Goal: Task Accomplishment & Management: Manage account settings

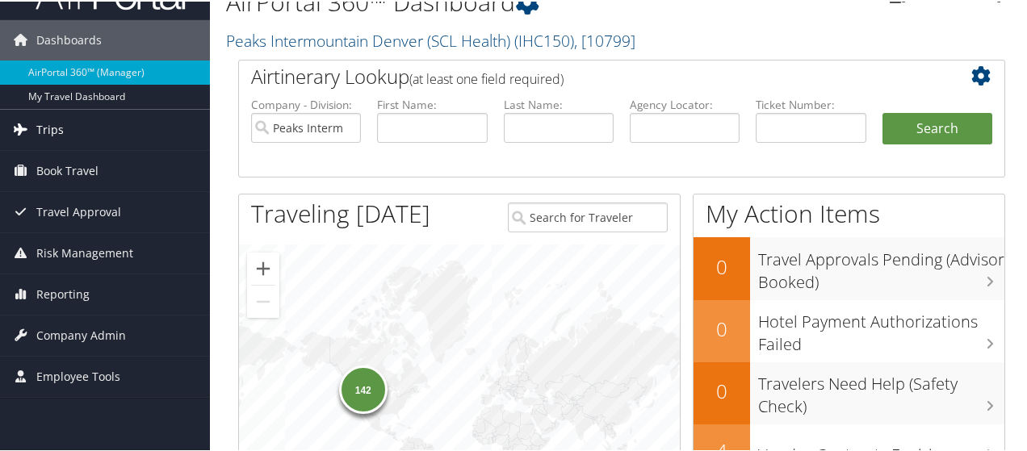
scroll to position [161, 0]
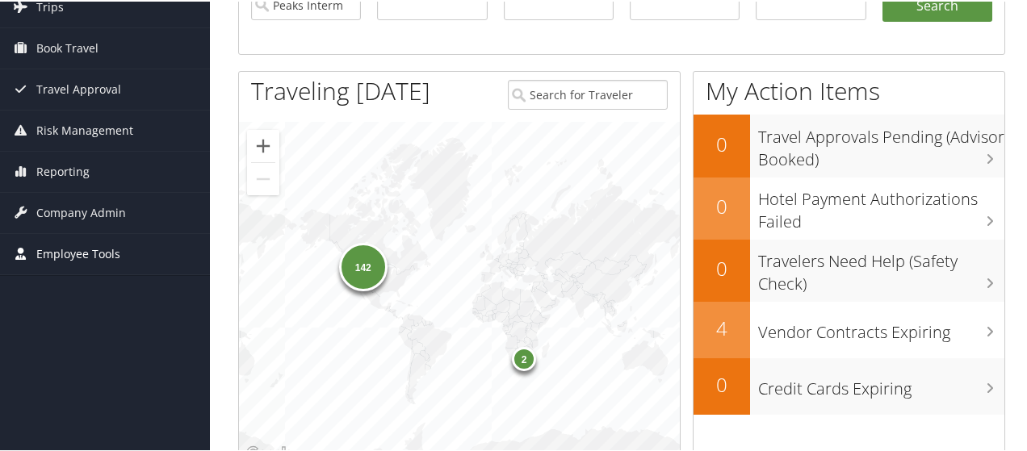
click at [47, 244] on span "Employee Tools" at bounding box center [78, 253] width 84 height 40
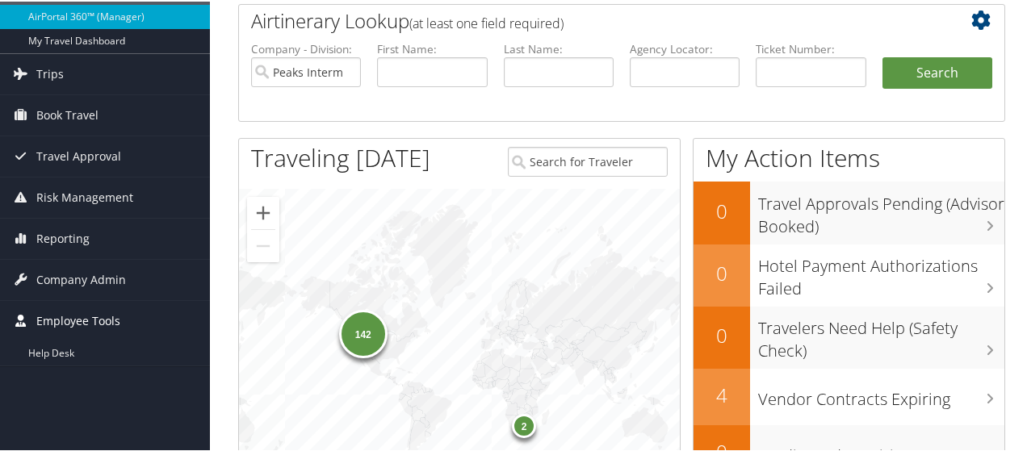
scroll to position [0, 0]
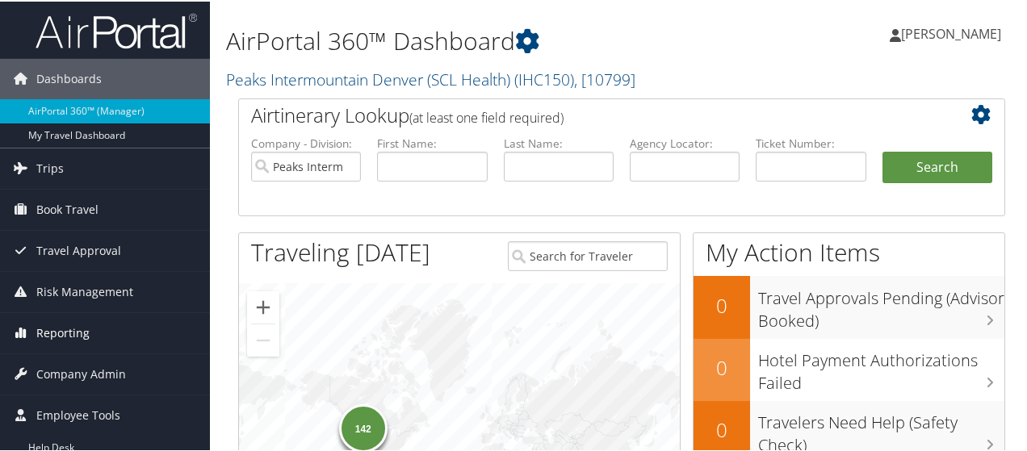
click at [36, 330] on span "Reporting" at bounding box center [62, 332] width 53 height 40
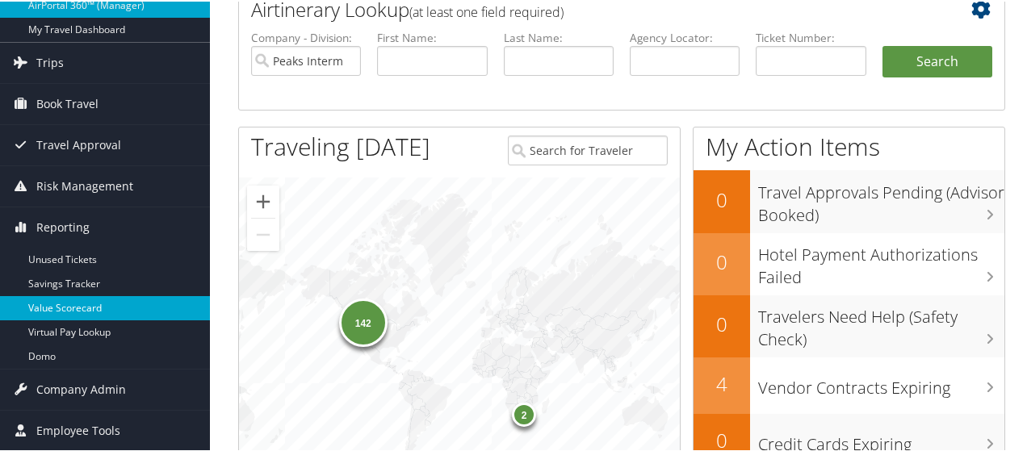
scroll to position [81, 0]
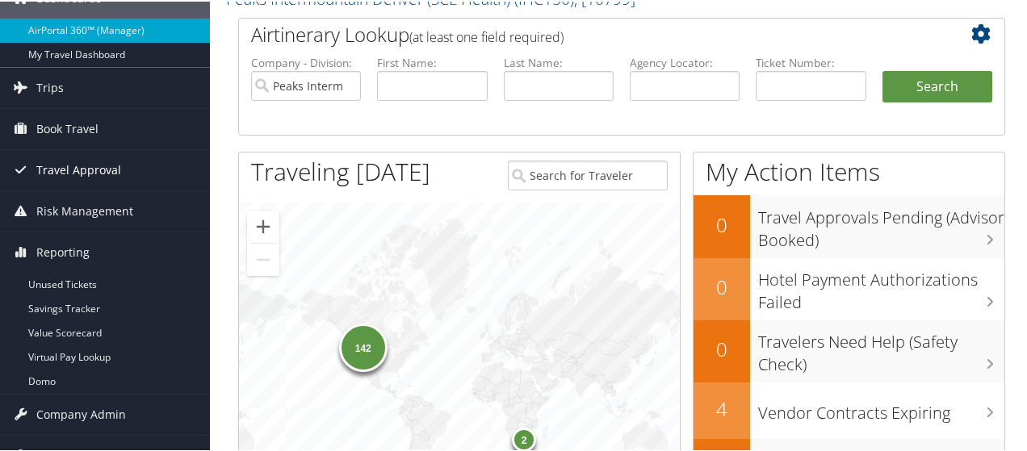
click at [67, 168] on span "Travel Approval" at bounding box center [78, 169] width 85 height 40
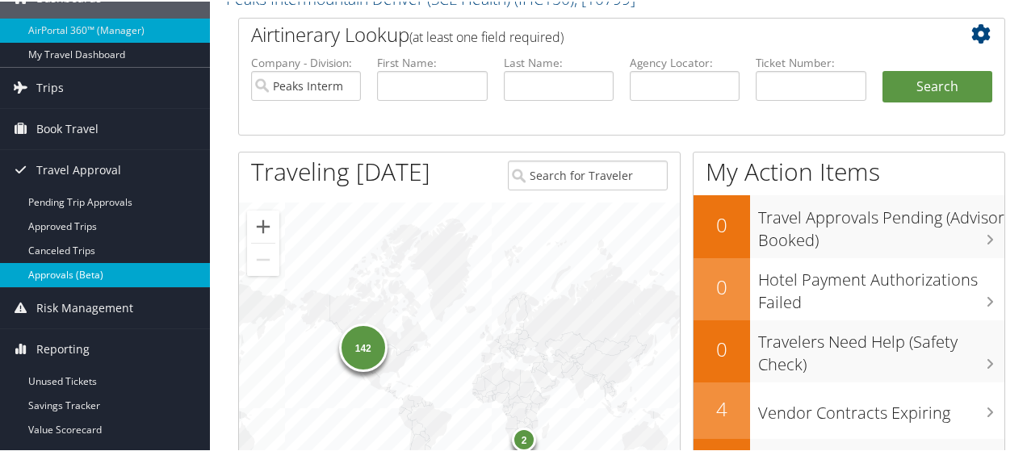
click at [50, 272] on link "Approvals (Beta)" at bounding box center [105, 274] width 210 height 24
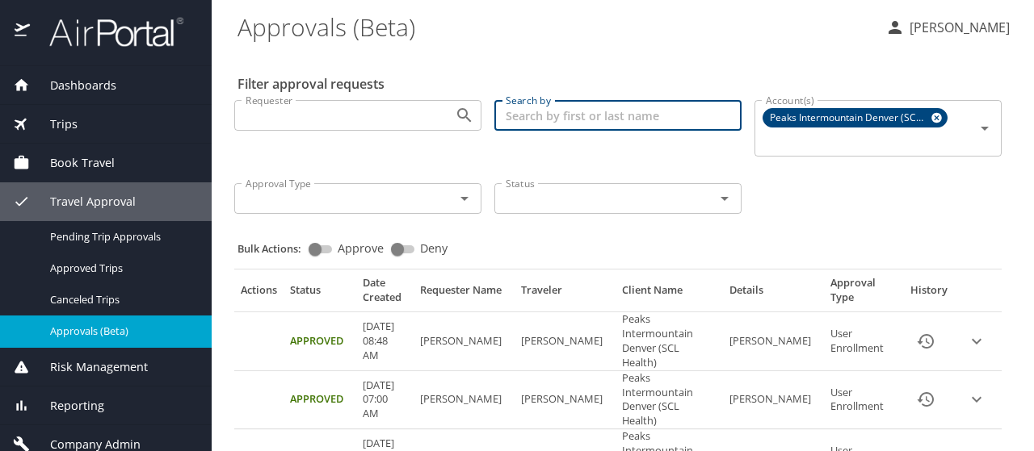
click at [514, 114] on input "Search by" at bounding box center [617, 115] width 247 height 31
paste input "[PERSON_NAME]"
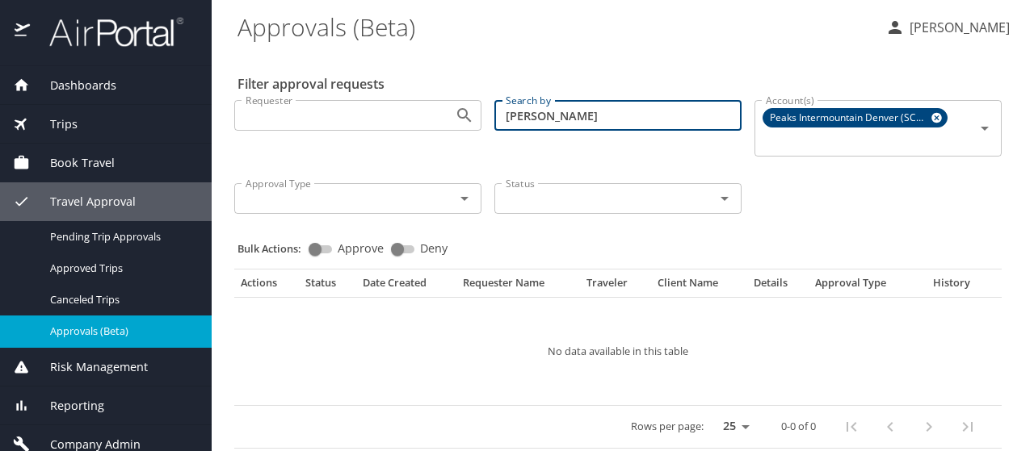
drag, startPoint x: 536, startPoint y: 116, endPoint x: 489, endPoint y: 115, distance: 46.8
click at [494, 115] on input "[PERSON_NAME]" at bounding box center [617, 115] width 247 height 31
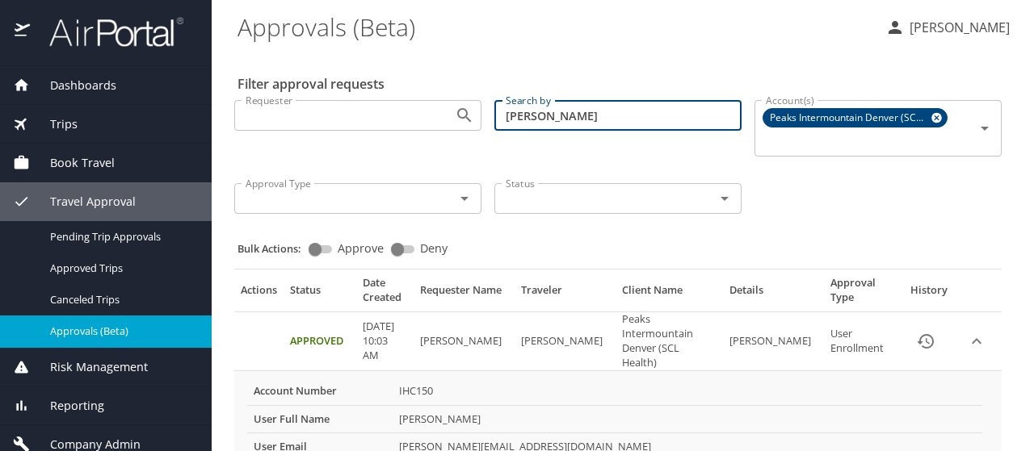
type input "[PERSON_NAME]"
